Goal: Task Accomplishment & Management: Use online tool/utility

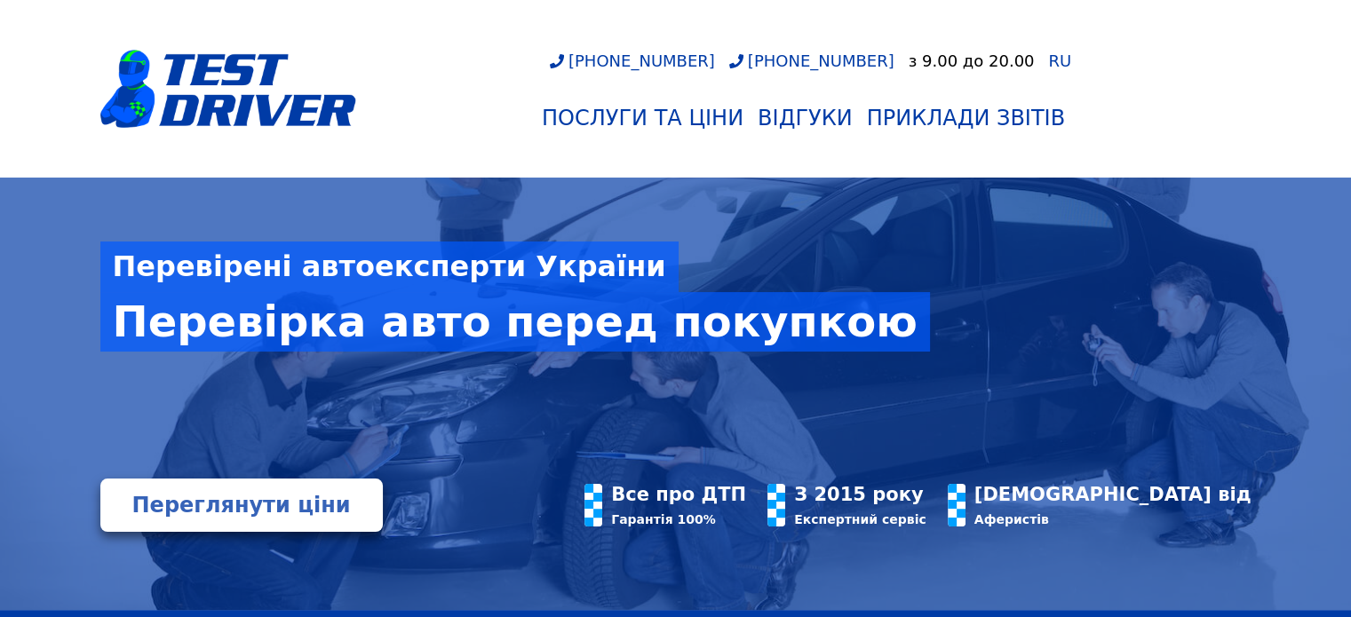
click at [867, 308] on div "Перевірені автоексперти України Перевірка авто перед покупкою" at bounding box center [675, 328] width 1151 height 301
click at [789, 309] on div "Перевірка авто перед покупкою" at bounding box center [515, 321] width 830 height 59
click at [765, 328] on div "Перевірка авто перед покупкою" at bounding box center [515, 321] width 830 height 59
click at [455, 323] on div "Перевірка авто перед покупкою" at bounding box center [515, 321] width 830 height 59
click at [161, 365] on div "Перевірені автоексперти України Перевірка авто перед покупкою" at bounding box center [675, 328] width 1151 height 301
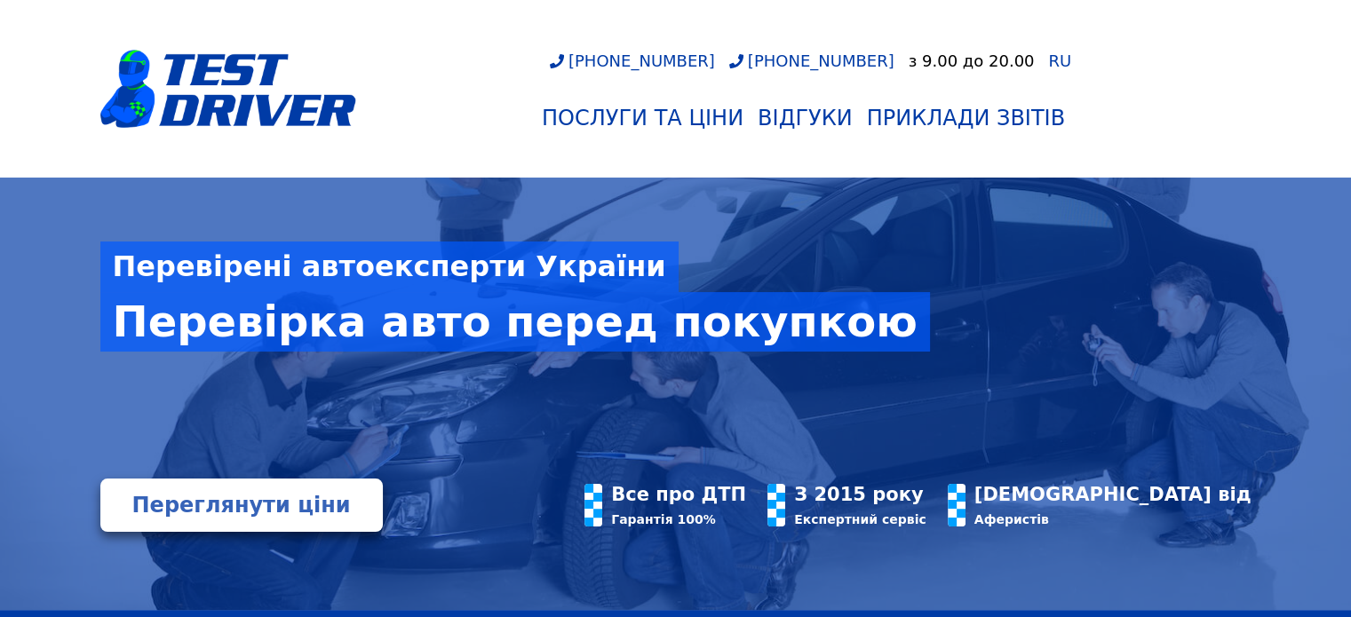
click at [144, 324] on div "Перевірка авто перед покупкою" at bounding box center [515, 321] width 830 height 59
click at [125, 329] on div "Перевірка авто перед покупкою" at bounding box center [515, 321] width 830 height 59
click at [124, 266] on div "Перевірені автоексперти України" at bounding box center [389, 267] width 578 height 51
click at [112, 332] on div "Перевірка авто перед покупкою" at bounding box center [515, 321] width 830 height 59
